Goal: Check status: Check status

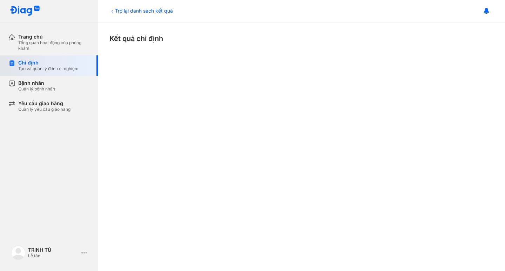
click at [73, 63] on div "Chỉ định" at bounding box center [48, 63] width 60 height 6
click at [114, 12] on icon at bounding box center [112, 11] width 6 height 6
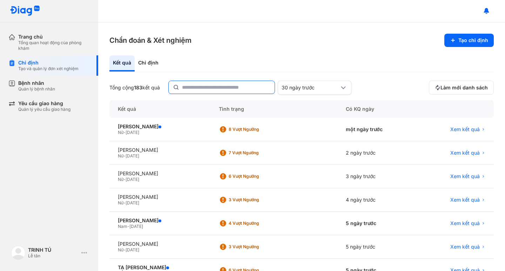
click at [213, 87] on input "text" at bounding box center [226, 87] width 88 height 13
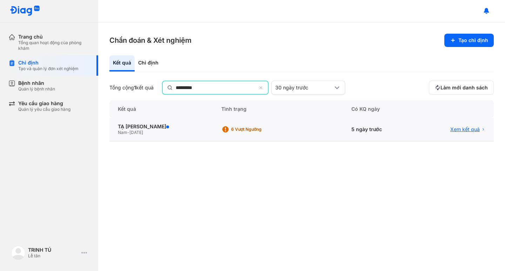
type input "*********"
click at [475, 132] on span "Xem kết quả" at bounding box center [464, 129] width 29 height 6
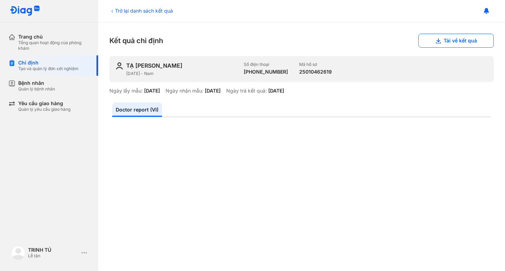
click at [464, 33] on div "Trở lại danh sách kết quả Kết quả chỉ định Tải về kết quả TẠ MẠNH NGỌC [DATE] -…" at bounding box center [301, 146] width 407 height 249
click at [462, 37] on button "Tải về kết quả" at bounding box center [455, 41] width 75 height 14
